Goal: Task Accomplishment & Management: Manage account settings

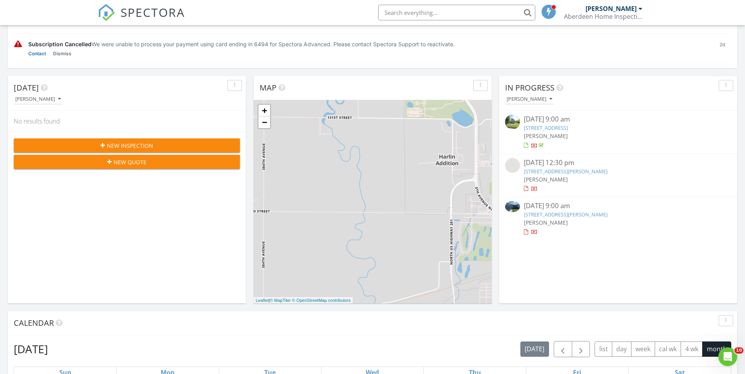
click at [578, 212] on link "1917 S Lawson St, Aberdeen, SD 57401" at bounding box center [566, 214] width 84 height 7
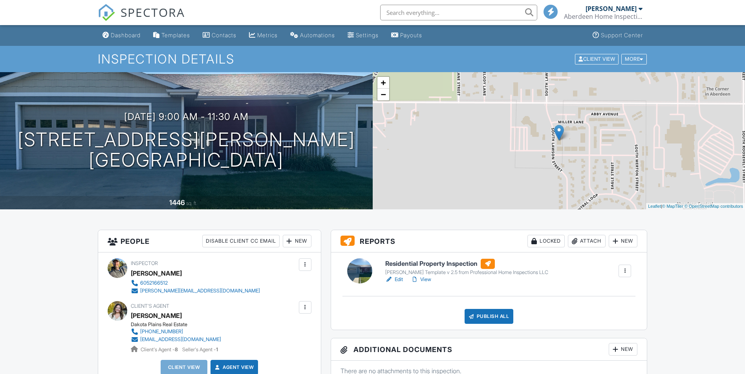
click at [400, 281] on link "Edit" at bounding box center [394, 280] width 18 height 8
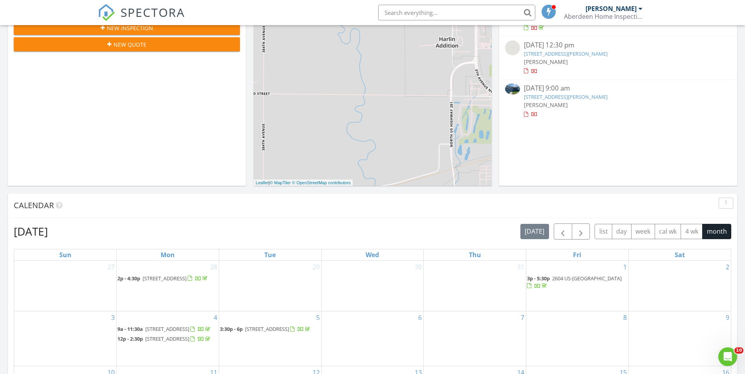
click at [551, 99] on link "1917 S Lawson St, Aberdeen, SD 57401" at bounding box center [566, 96] width 84 height 7
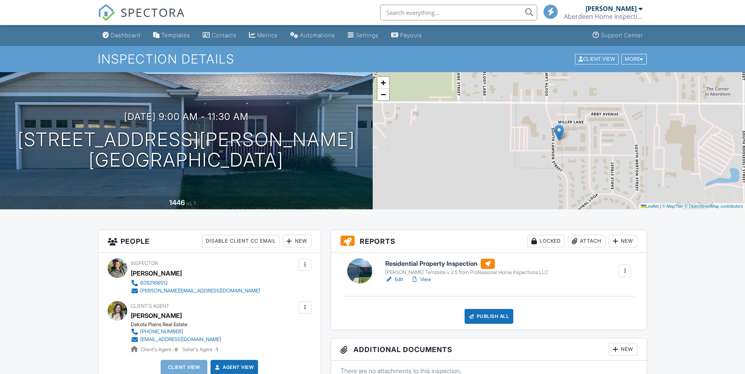
click at [292, 242] on div at bounding box center [289, 241] width 8 height 8
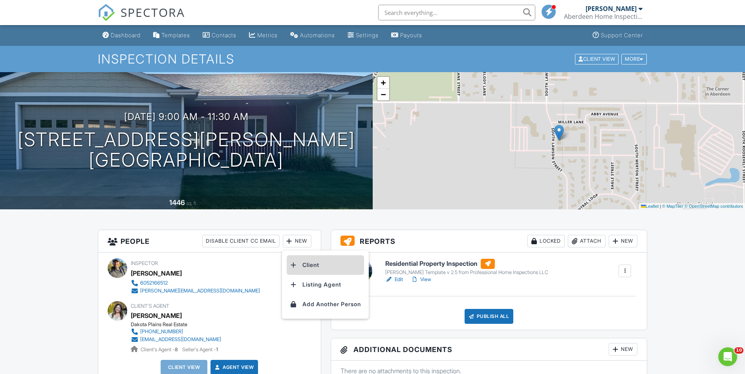
click at [308, 267] on li "Client" at bounding box center [325, 265] width 77 height 20
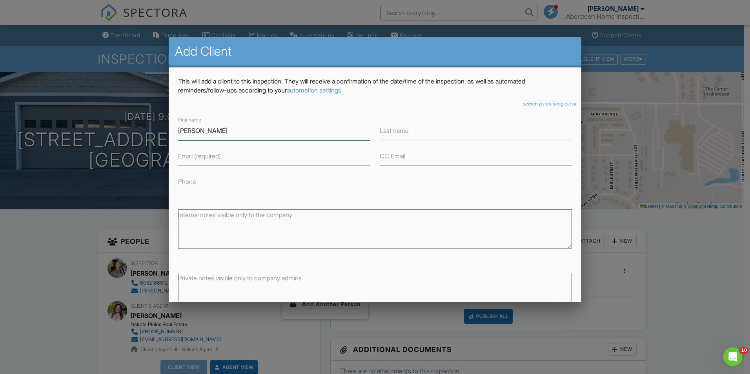
type input "[PERSON_NAME]"
type input "Heine"
type input "dbheine@drtel.net"
click at [411, 189] on div "First name Brenda Last name Heine Email (required) dbheine@drtel.net CC Email P…" at bounding box center [374, 153] width 403 height 77
click at [310, 181] on input "Phone" at bounding box center [274, 181] width 192 height 19
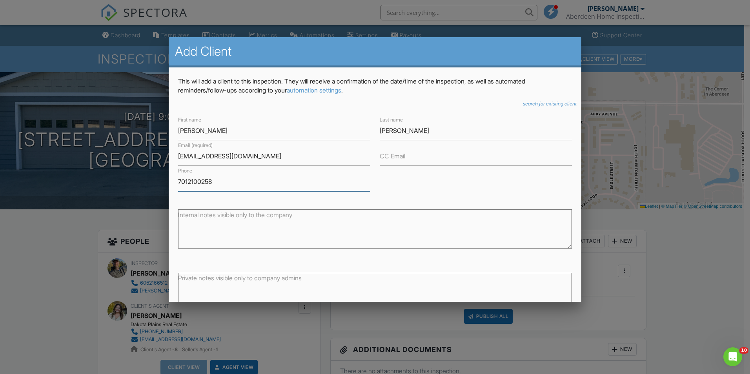
type input "7012100258"
click at [419, 184] on div "First name Brenda Last name Heine Email (required) dbheine@drtel.net CC Email P…" at bounding box center [374, 153] width 403 height 77
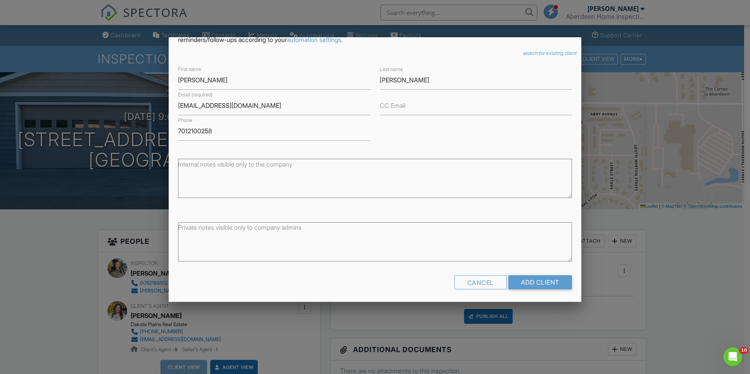
scroll to position [53, 0]
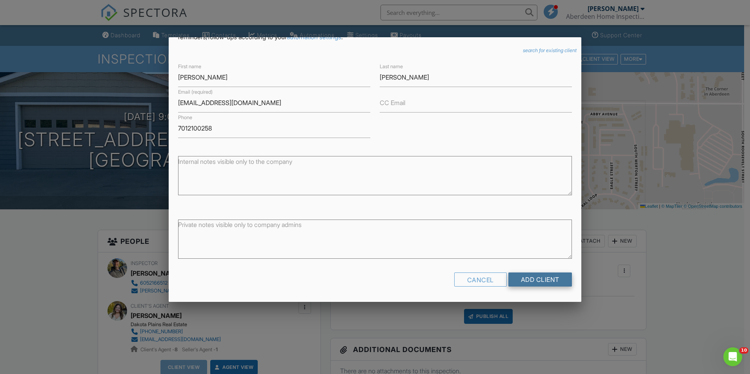
click at [541, 283] on input "Add Client" at bounding box center [541, 280] width 64 height 14
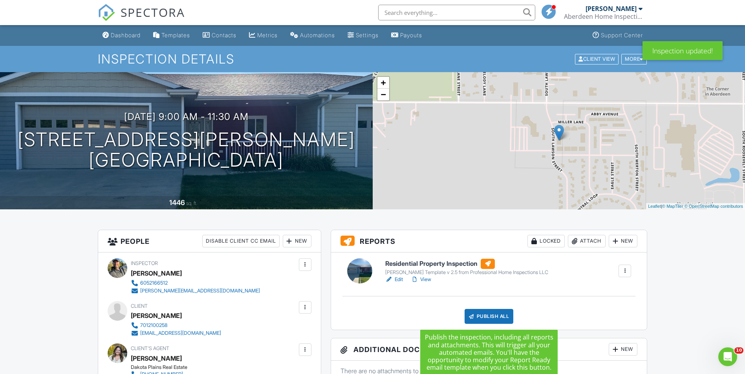
click at [476, 315] on div "Publish All" at bounding box center [488, 316] width 49 height 15
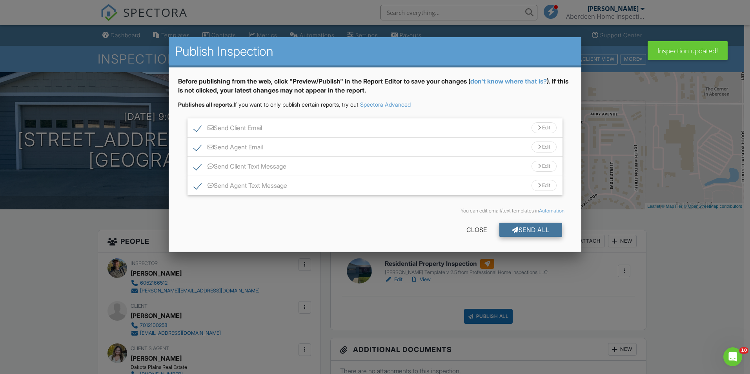
click at [523, 235] on div "Send All" at bounding box center [531, 230] width 63 height 14
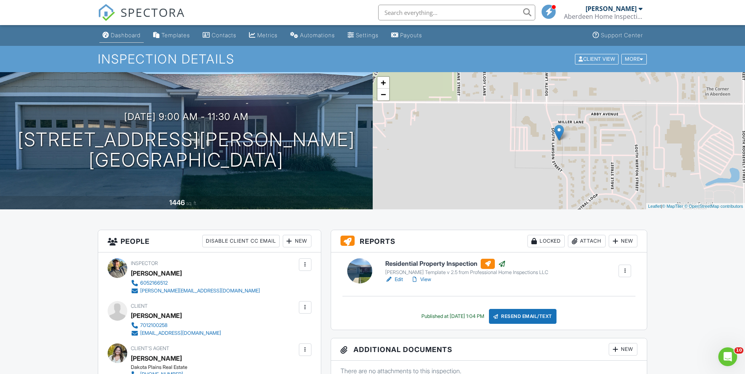
click at [139, 31] on link "Dashboard" at bounding box center [121, 35] width 44 height 15
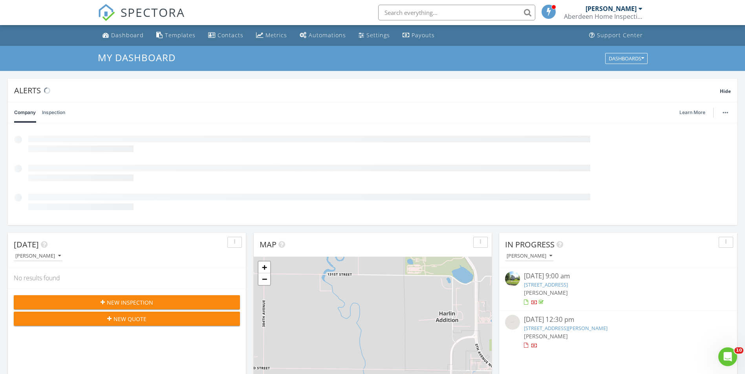
click at [566, 282] on link "[STREET_ADDRESS]" at bounding box center [546, 284] width 44 height 7
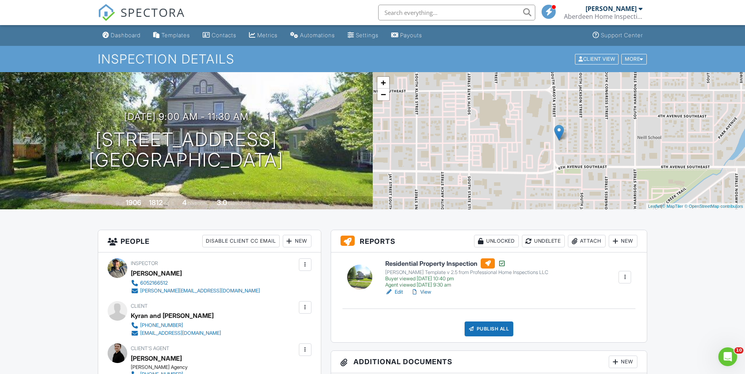
click at [423, 292] on link "View" at bounding box center [421, 292] width 20 height 8
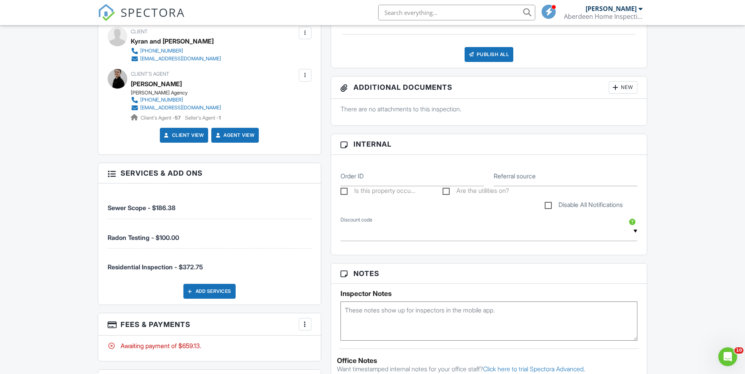
click at [303, 324] on div at bounding box center [305, 325] width 8 height 8
click at [325, 310] on li "View Invoice" at bounding box center [344, 312] width 82 height 20
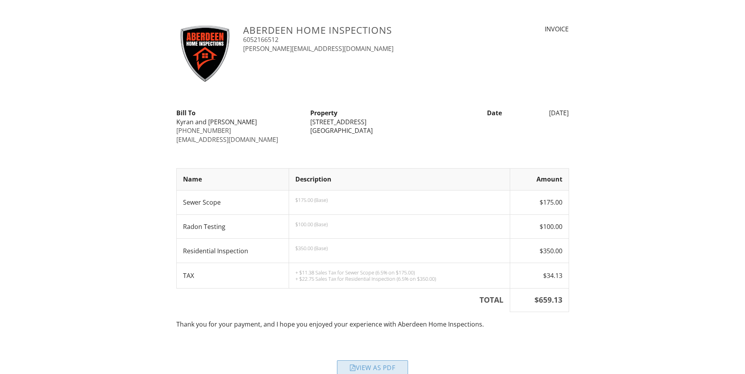
click at [393, 368] on div "View as PDF" at bounding box center [372, 368] width 71 height 14
